Goal: Task Accomplishment & Management: Complete application form

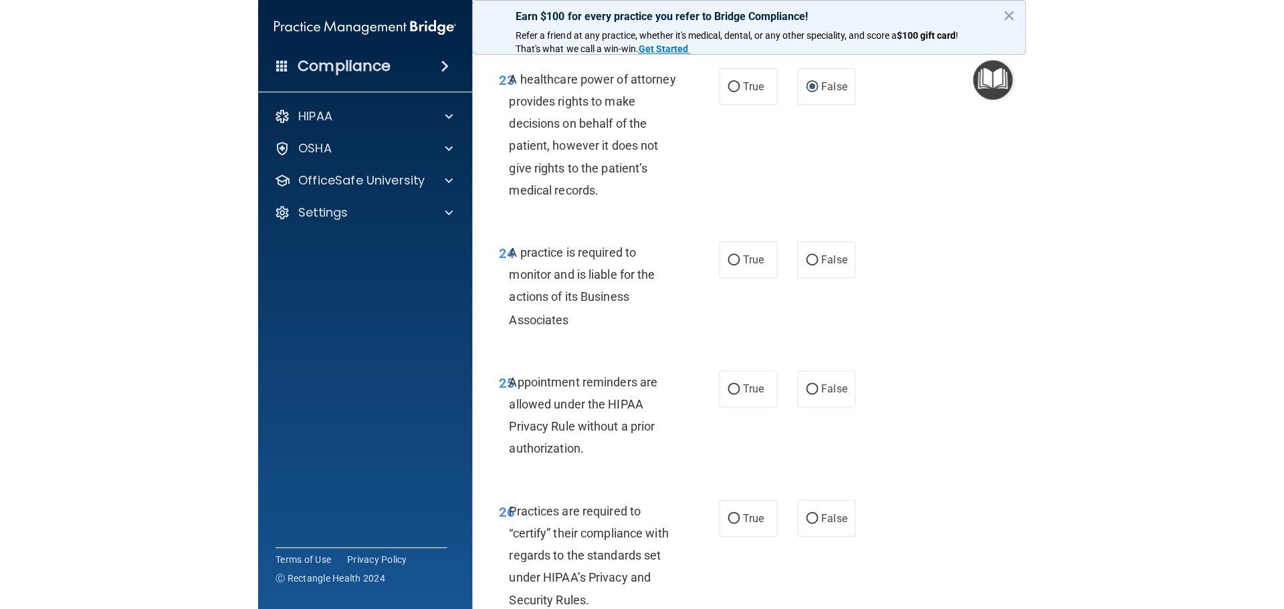
scroll to position [3652, 0]
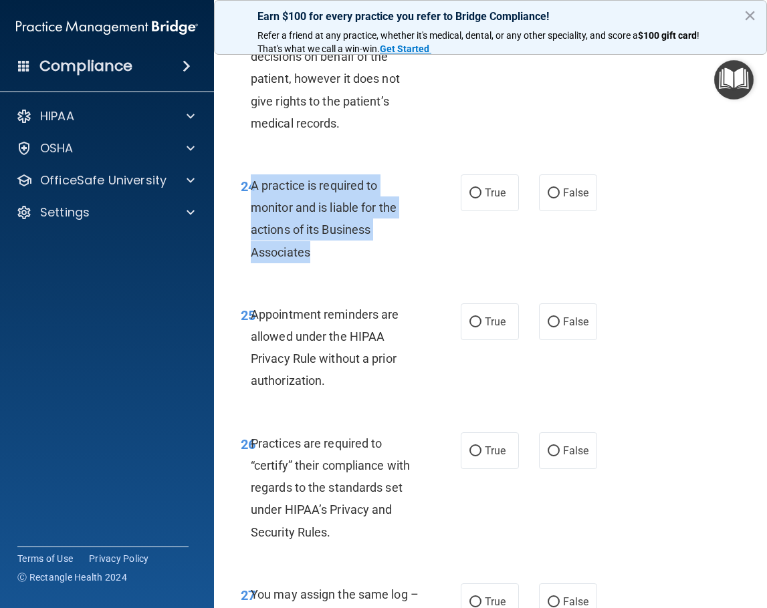
drag, startPoint x: 318, startPoint y: 301, endPoint x: 286, endPoint y: 251, distance: 58.6
click at [249, 233] on div "24 A practice is required to monitor and is liable for the actions of its Busin…" at bounding box center [351, 222] width 260 height 96
copy div "4 A practice is required to monitor and is liable for the actions of its Busine…"
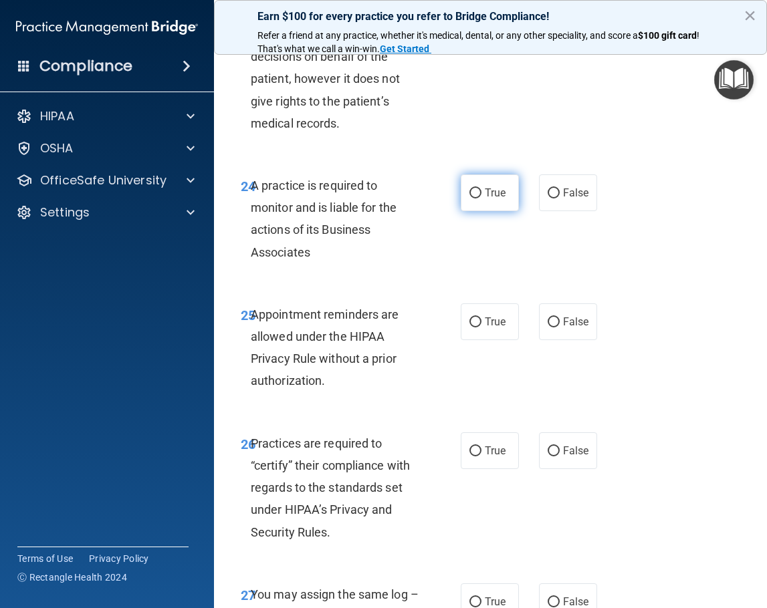
click at [461, 211] on label "True" at bounding box center [490, 192] width 58 height 37
click at [469, 199] on input "True" at bounding box center [475, 194] width 12 height 10
radio input "true"
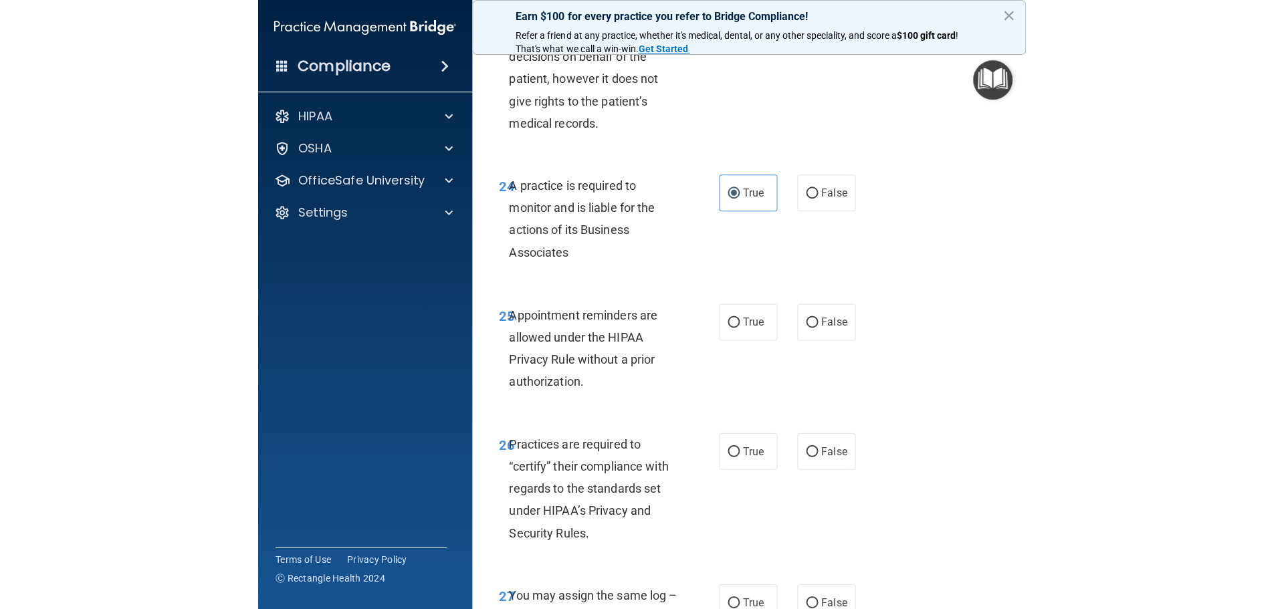
scroll to position [2253, 0]
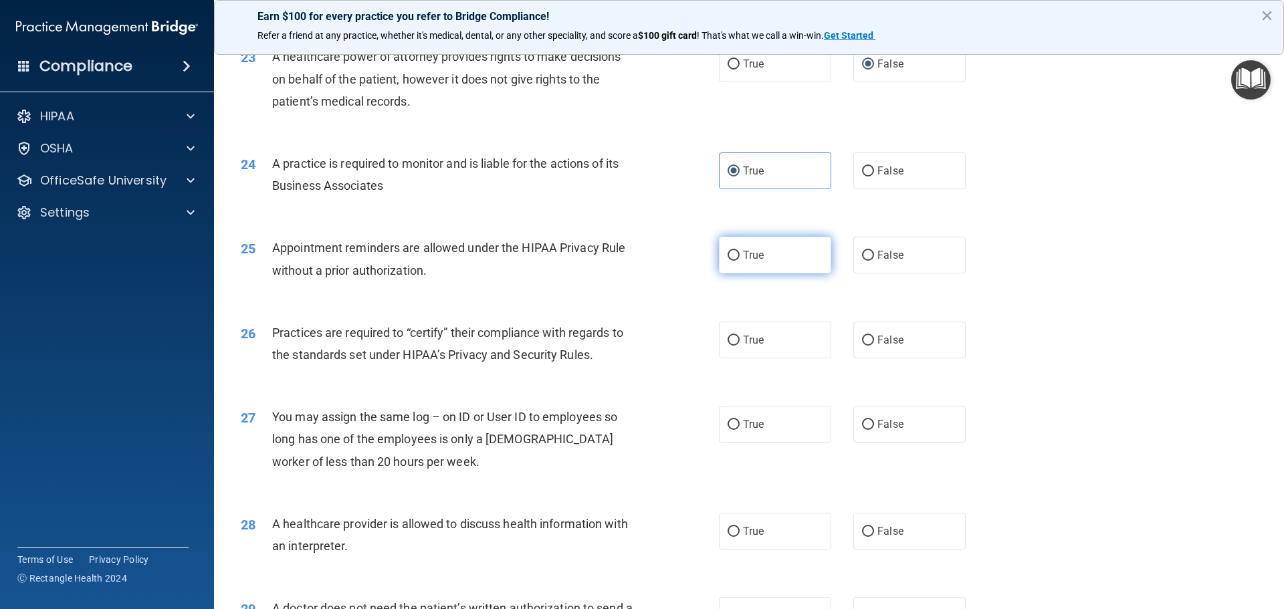
click at [727, 258] on input "True" at bounding box center [733, 256] width 12 height 10
radio input "true"
click at [727, 340] on input "True" at bounding box center [733, 341] width 12 height 10
radio input "true"
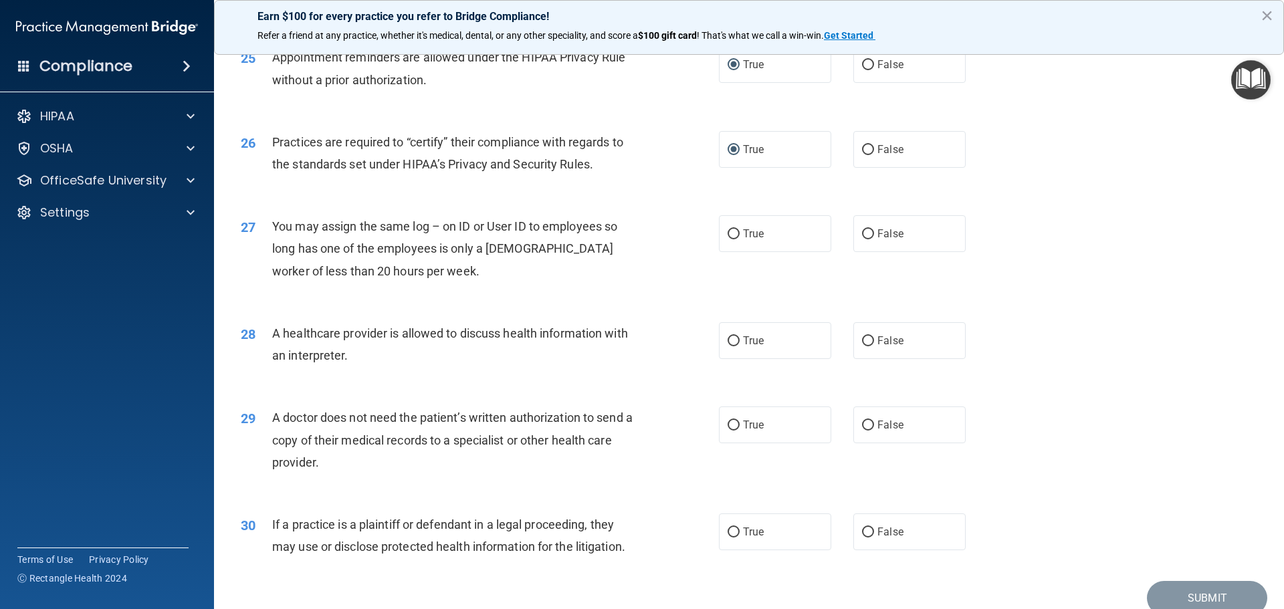
scroll to position [2462, 0]
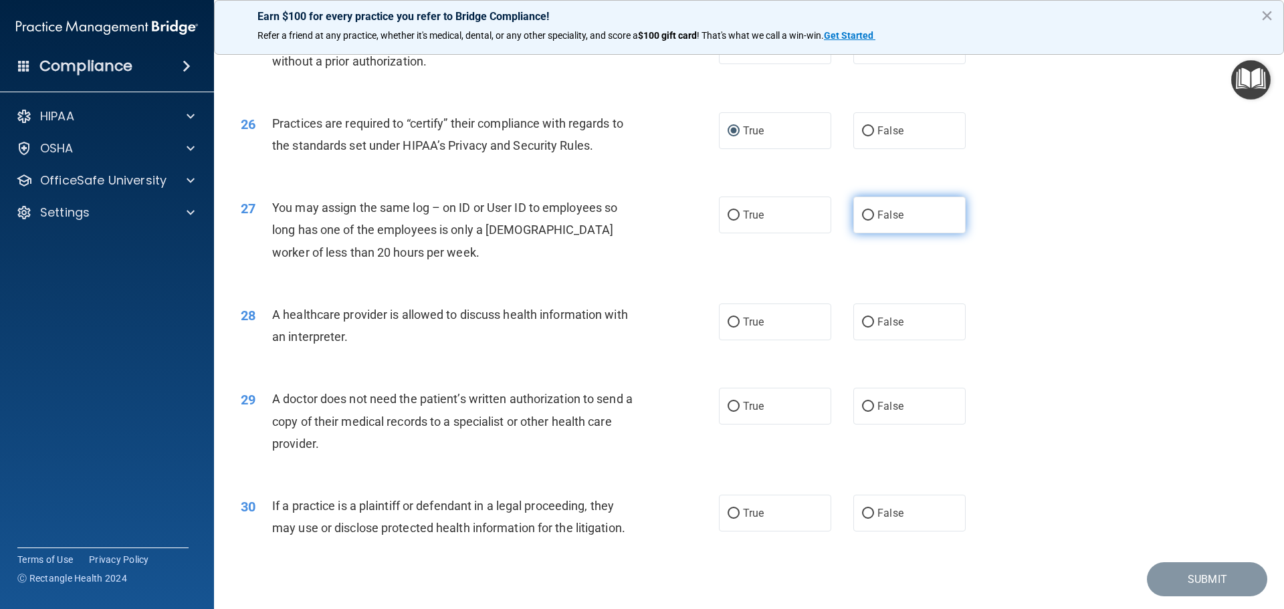
click at [766, 213] on input "False" at bounding box center [868, 216] width 12 height 10
radio input "true"
click at [729, 318] on input "True" at bounding box center [733, 323] width 12 height 10
radio input "true"
click at [766, 403] on input "False" at bounding box center [868, 407] width 12 height 10
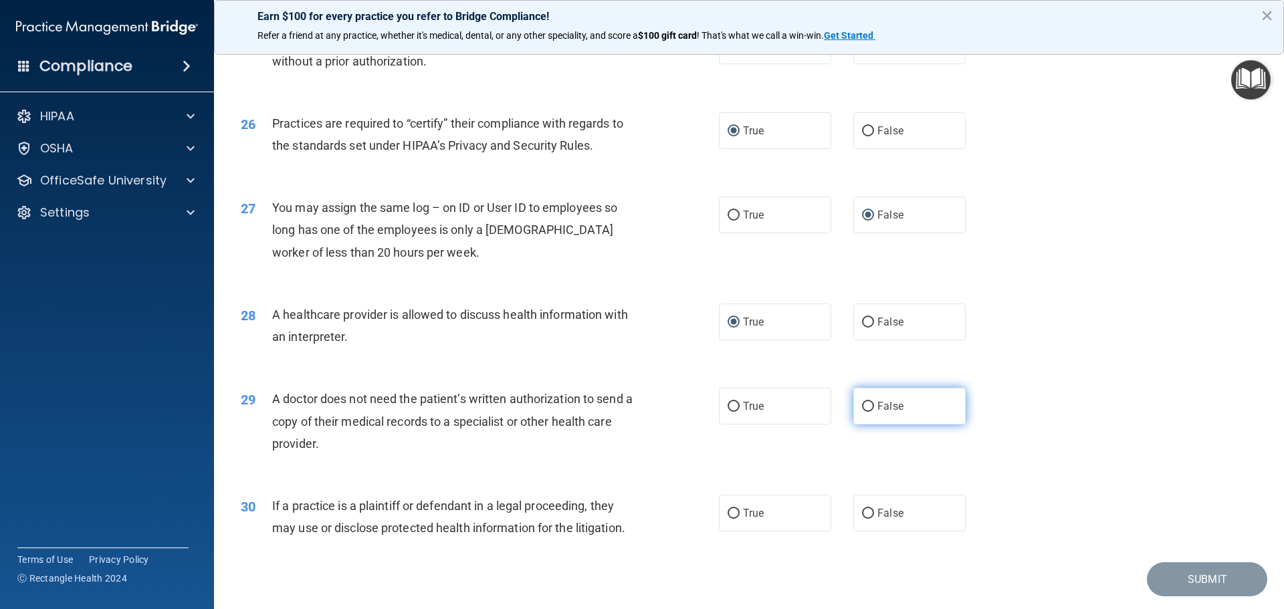
radio input "true"
click at [734, 509] on input "True" at bounding box center [733, 514] width 12 height 10
radio input "true"
click at [766, 584] on button "Submit" at bounding box center [1207, 579] width 120 height 34
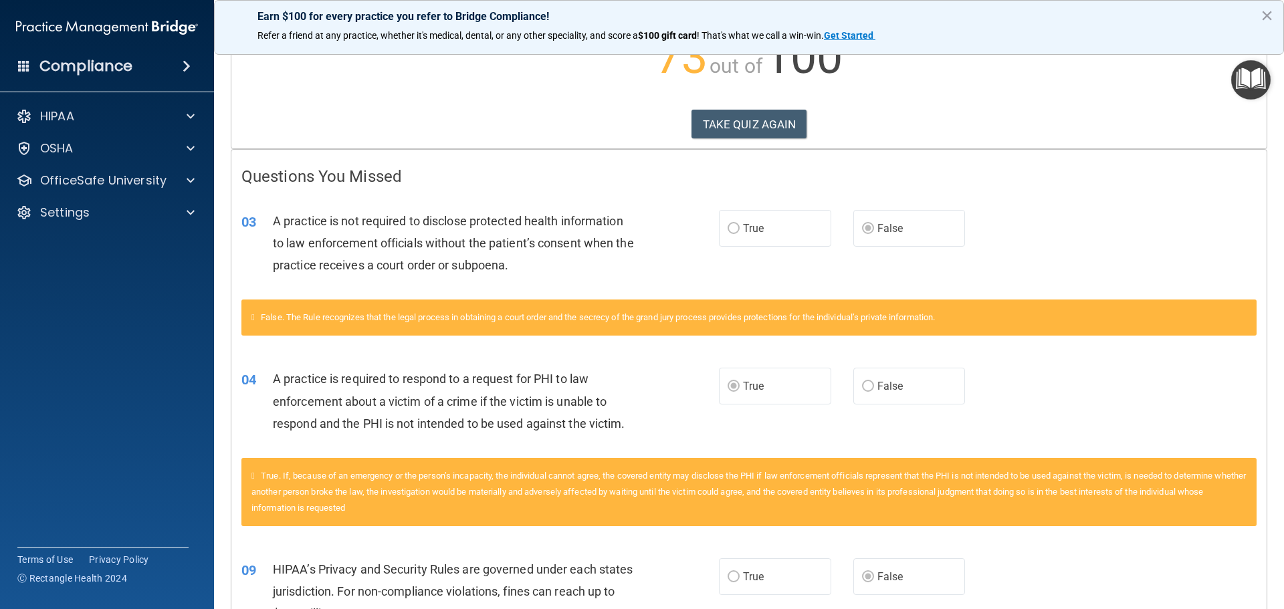
scroll to position [168, 0]
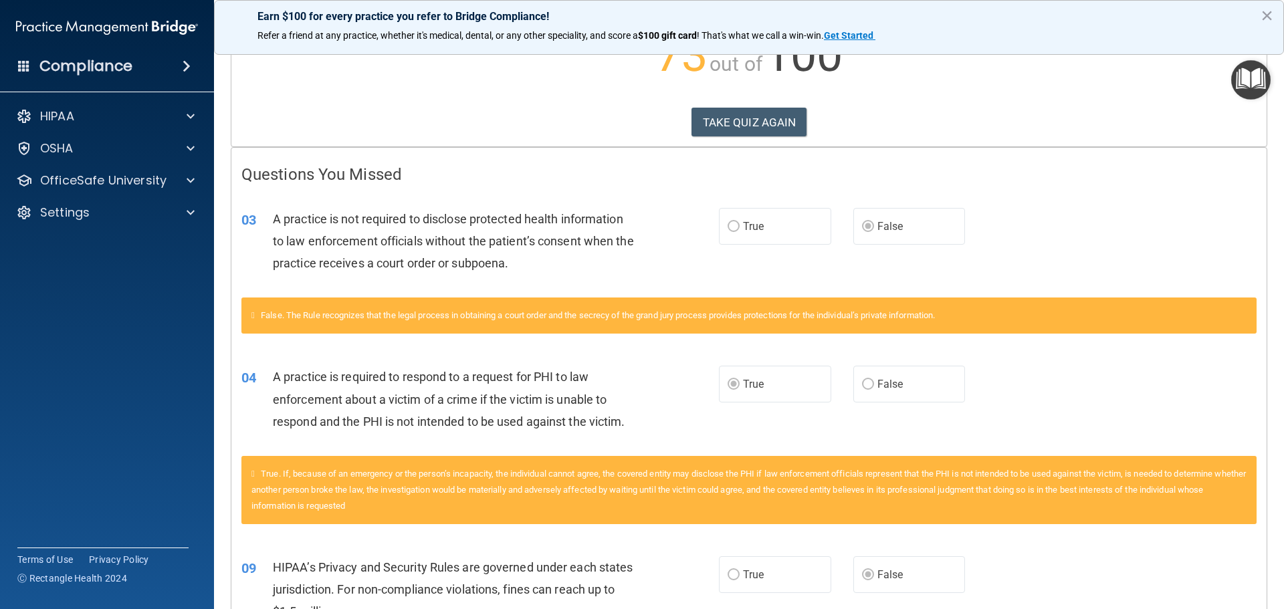
drag, startPoint x: 142, startPoint y: 517, endPoint x: 132, endPoint y: 510, distance: 12.4
click at [142, 517] on div "Compliance HIPAA Documents and Policies Report an Incident Business Associates …" at bounding box center [107, 304] width 214 height 609
